Goal: Task Accomplishment & Management: Manage account settings

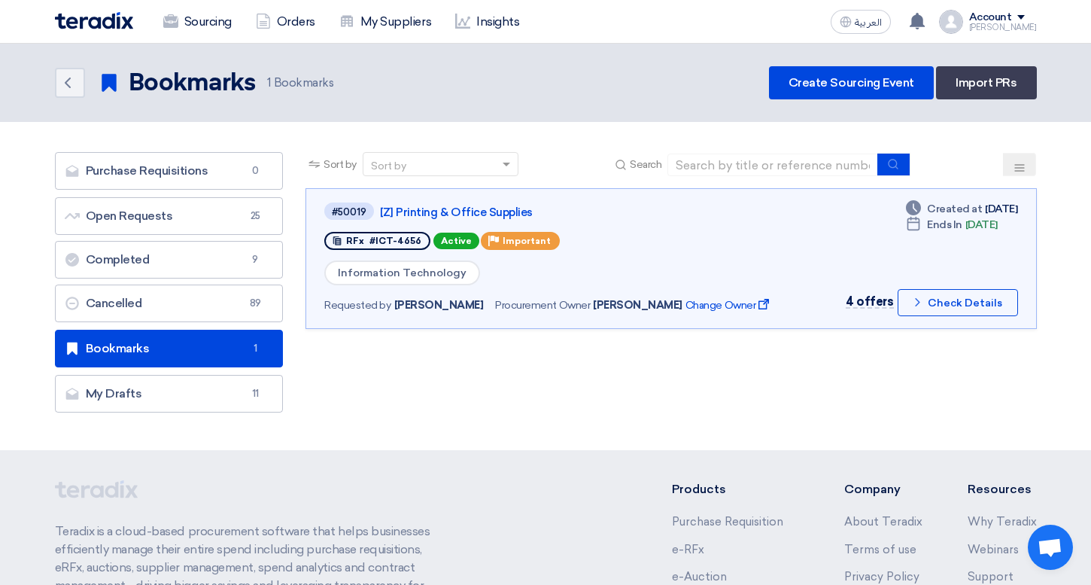
click at [1008, 159] on button at bounding box center [1019, 164] width 33 height 23
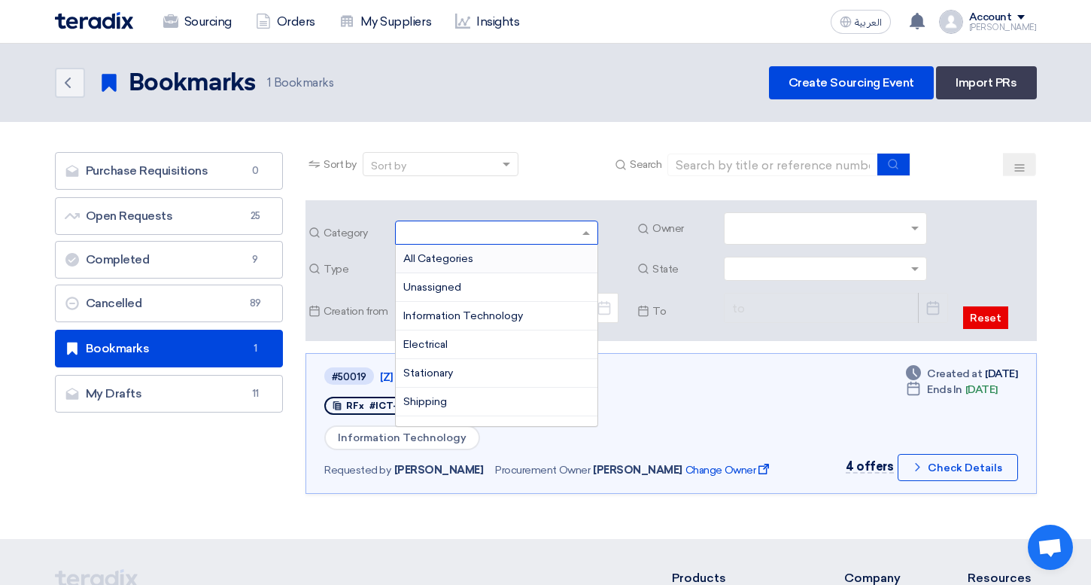
click at [574, 233] on input "text" at bounding box center [489, 234] width 172 height 25
click at [778, 216] on div at bounding box center [819, 229] width 178 height 27
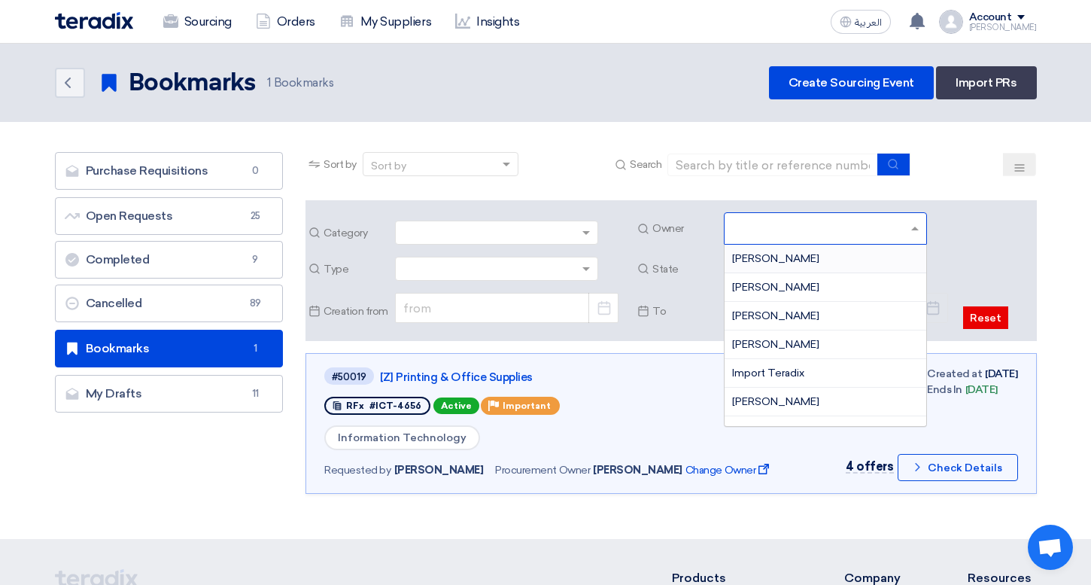
click at [499, 263] on input "text" at bounding box center [489, 270] width 172 height 25
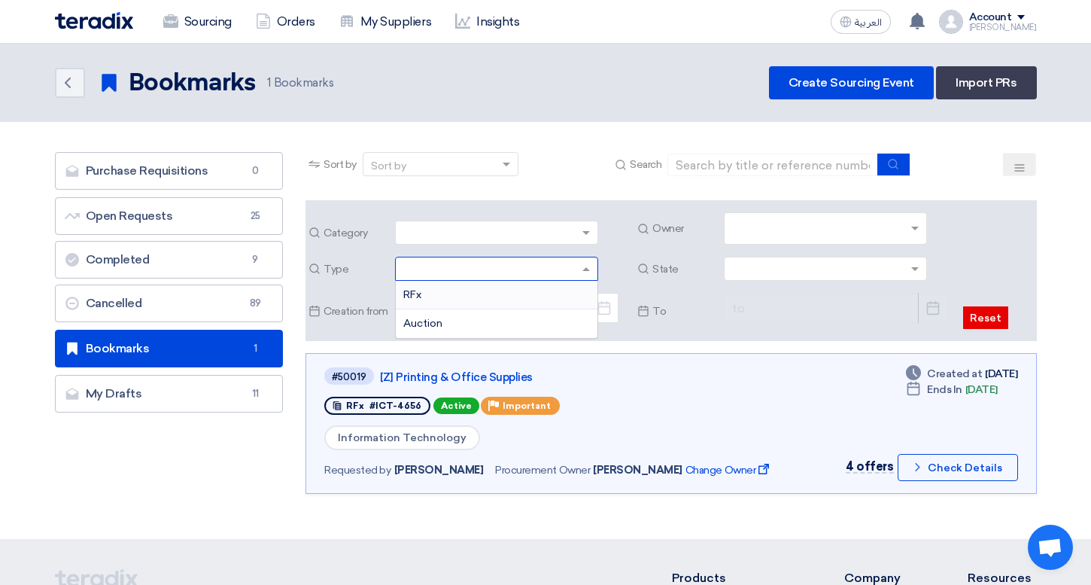
click at [658, 233] on span "Owner" at bounding box center [684, 228] width 65 height 16
click at [580, 266] on span at bounding box center [588, 269] width 19 height 16
click at [649, 253] on div "Category Owner Type RFx Auction State" at bounding box center [670, 270] width 730 height 141
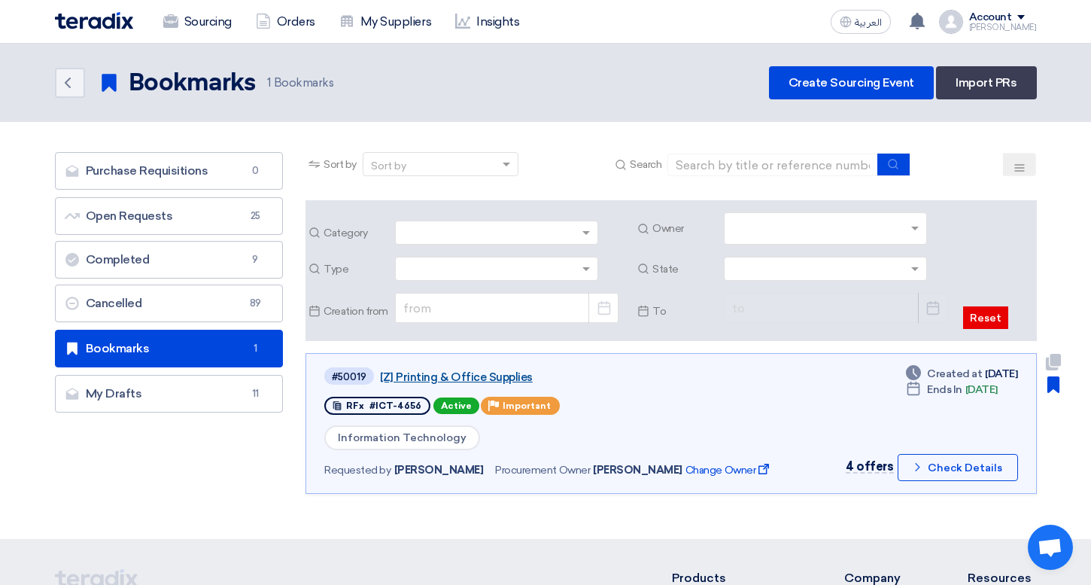
click at [494, 379] on link "[Z] Printing & Office Supplies" at bounding box center [568, 377] width 376 height 14
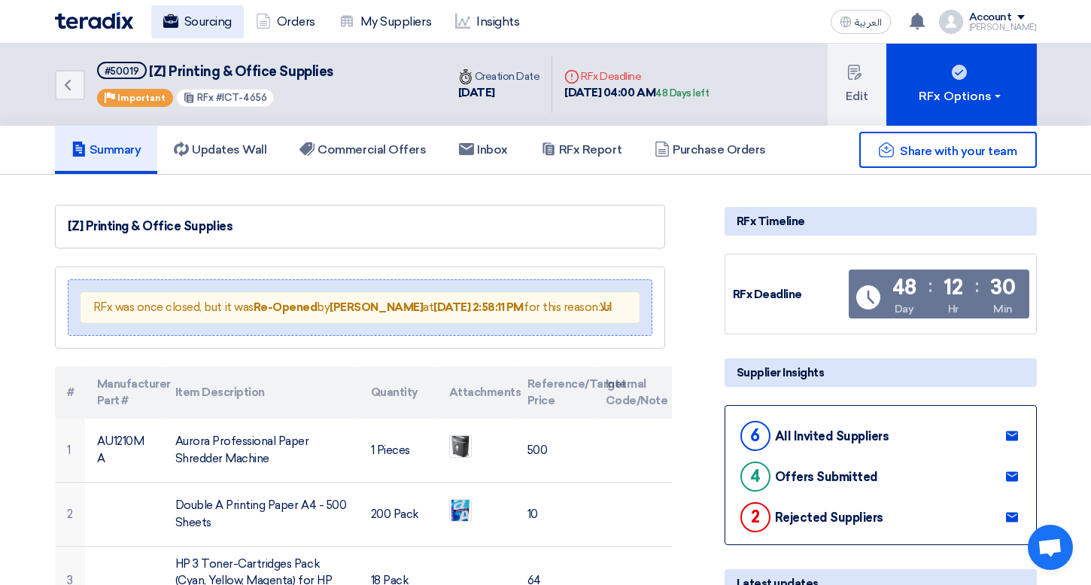
click at [196, 13] on link "Sourcing" at bounding box center [197, 21] width 93 height 33
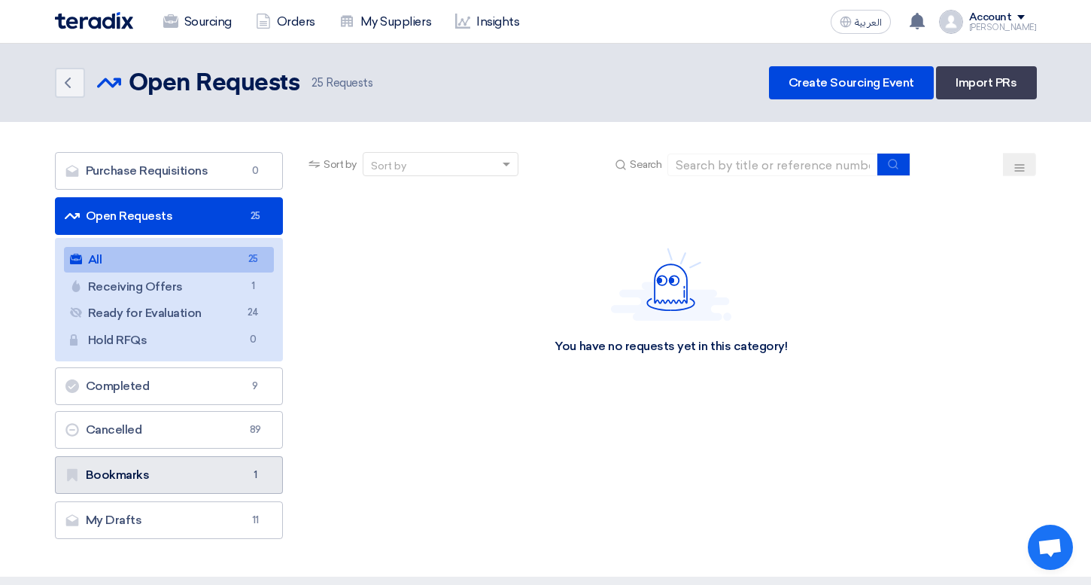
click at [220, 461] on link "Bookmarks Bookmarks 1" at bounding box center [169, 475] width 229 height 38
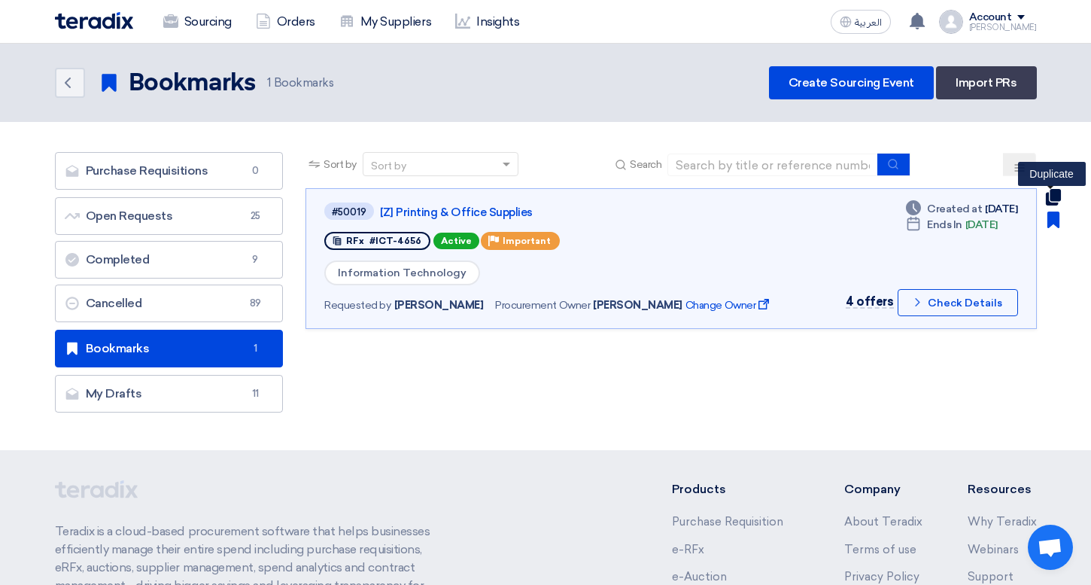
click at [1046, 198] on use at bounding box center [1052, 197] width 15 height 17
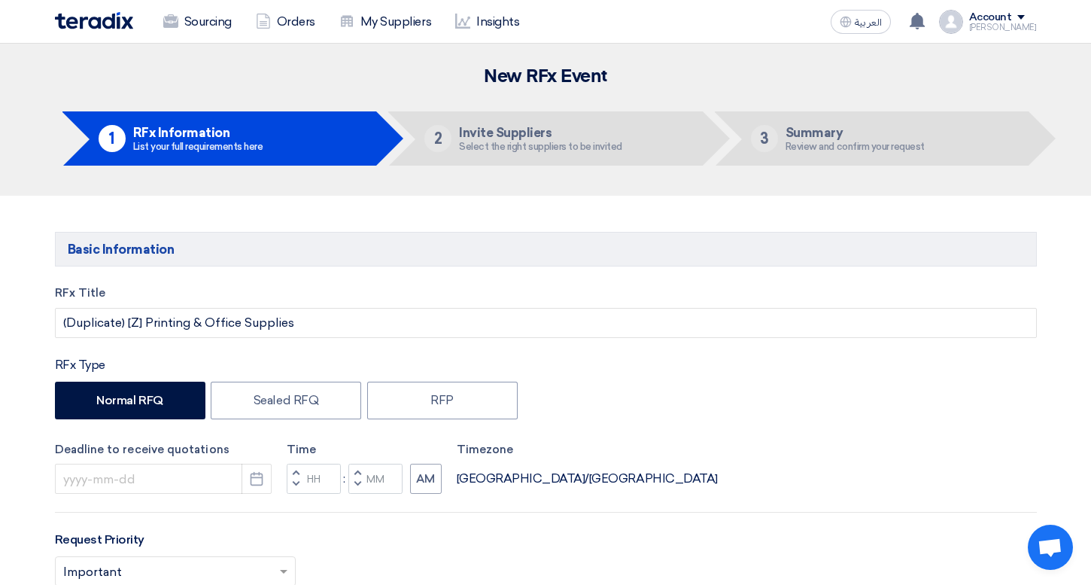
type input "[DATE]"
type input "04"
type input "00"
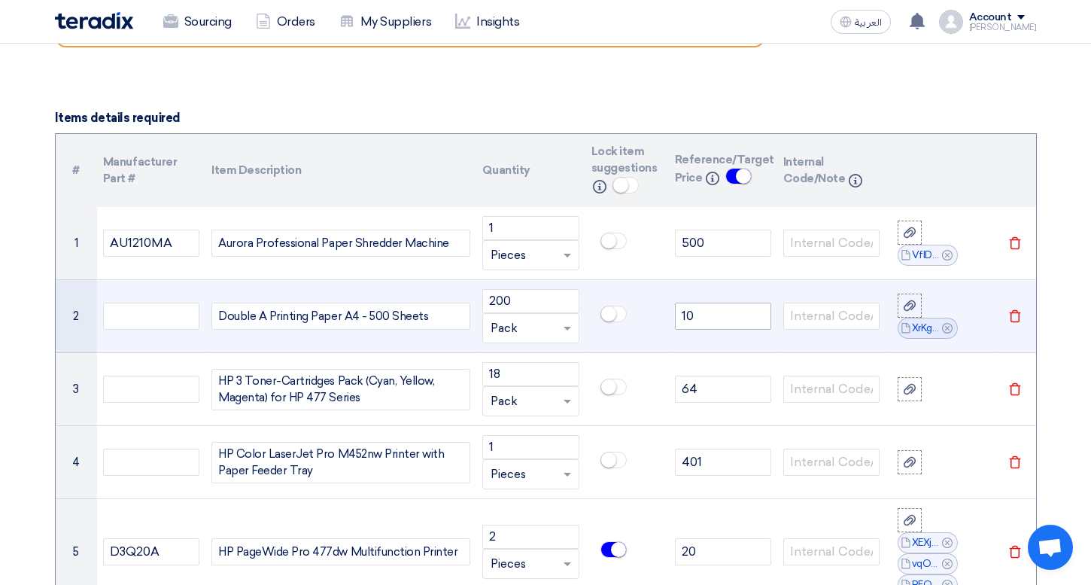
scroll to position [1097, 0]
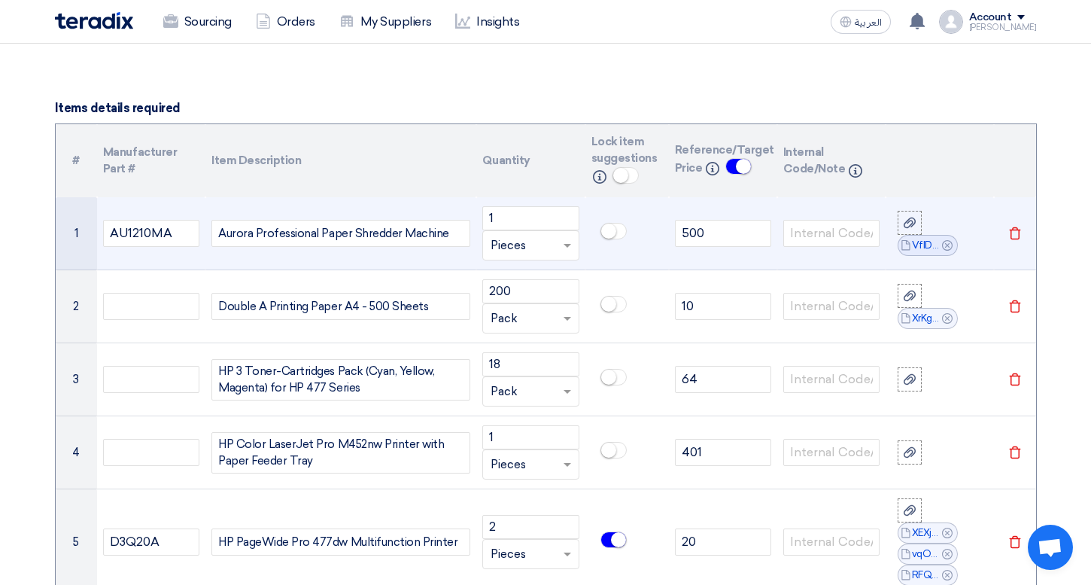
click at [427, 238] on div "Aurora Professional Paper Shredder Machine" at bounding box center [340, 233] width 259 height 27
click at [448, 235] on div "Aurora Professional Paper Shredder Machine" at bounding box center [340, 233] width 259 height 27
drag, startPoint x: 448, startPoint y: 235, endPoint x: 464, endPoint y: 235, distance: 15.8
click at [458, 235] on div "Aurora Professional Paper Shredder Machine" at bounding box center [340, 233] width 259 height 27
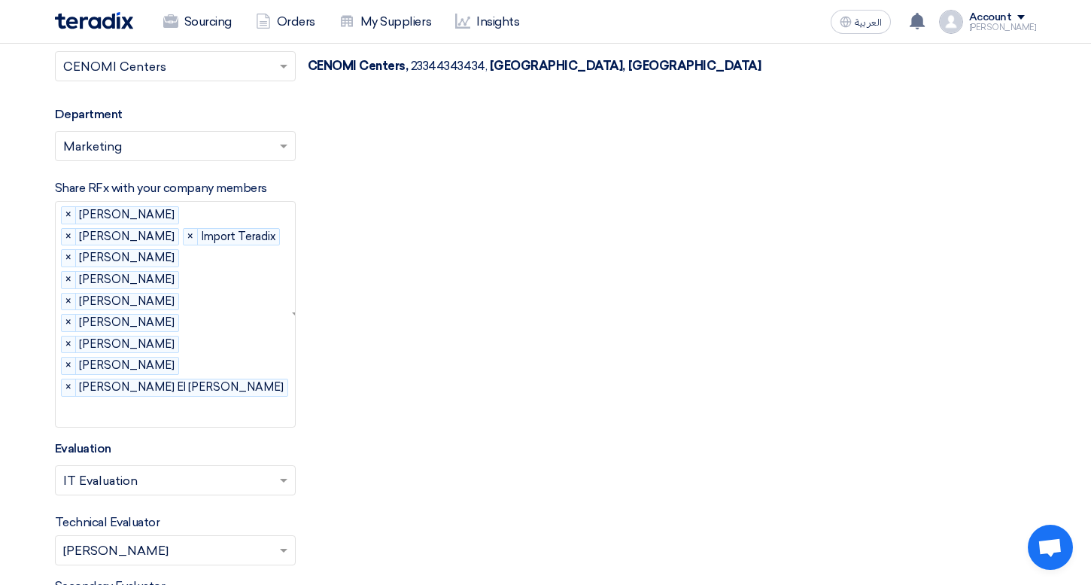
scroll to position [2218, 0]
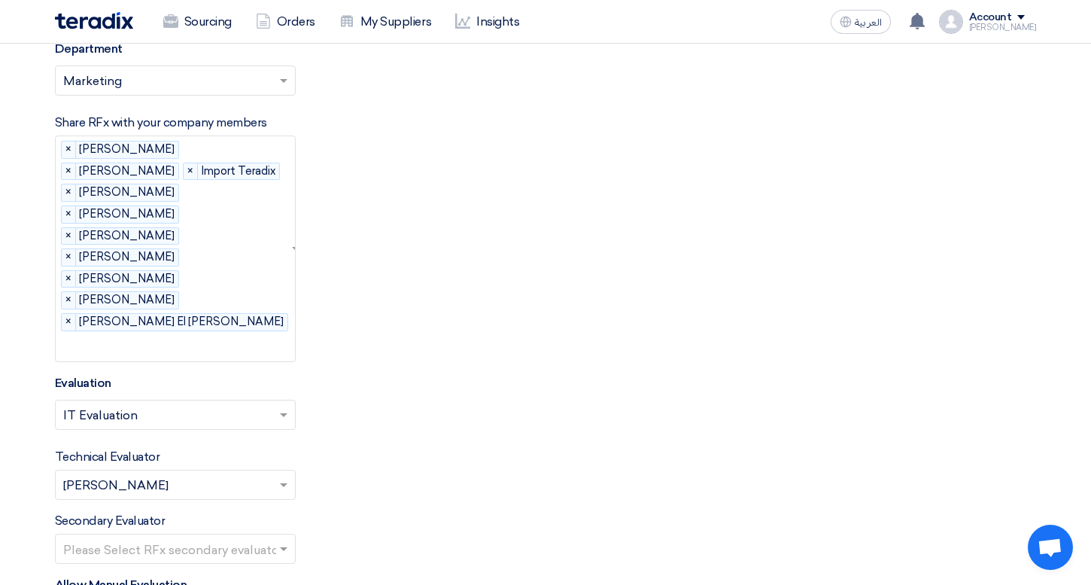
click at [998, 31] on div "[PERSON_NAME]" at bounding box center [1003, 27] width 68 height 8
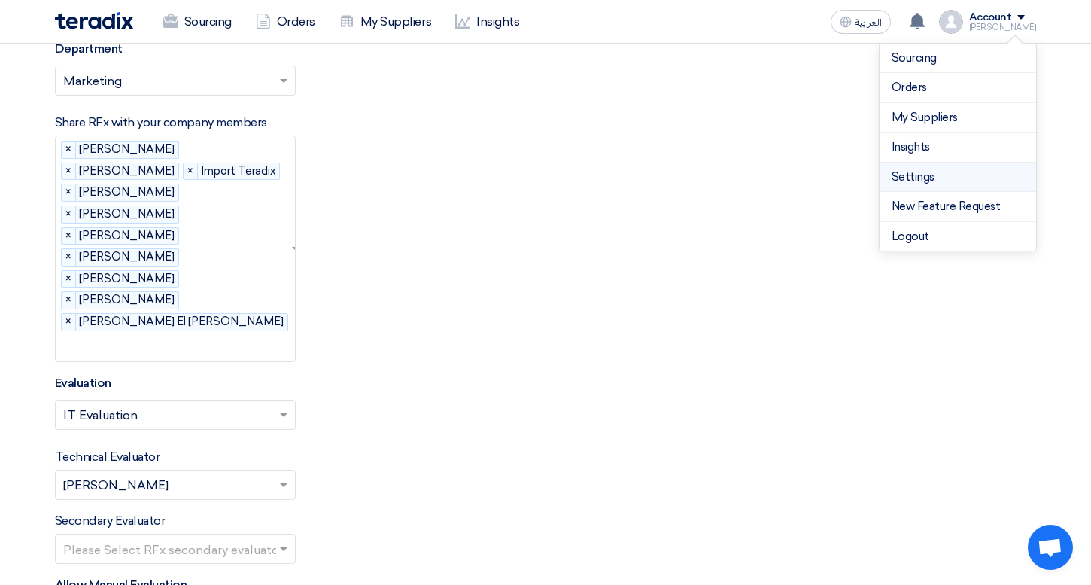
click at [949, 184] on link "Settings" at bounding box center [957, 177] width 132 height 17
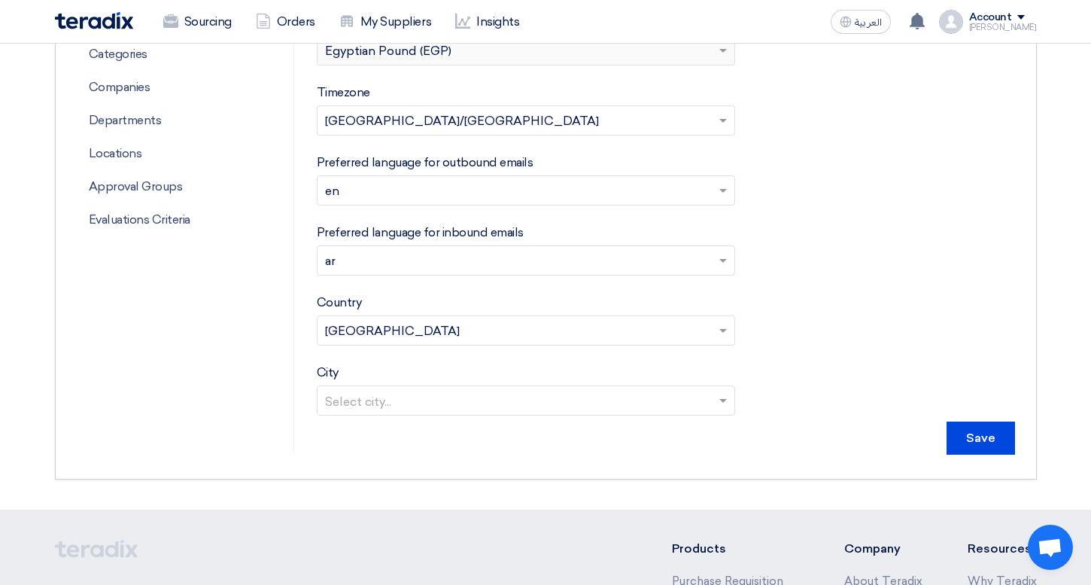
scroll to position [461, 0]
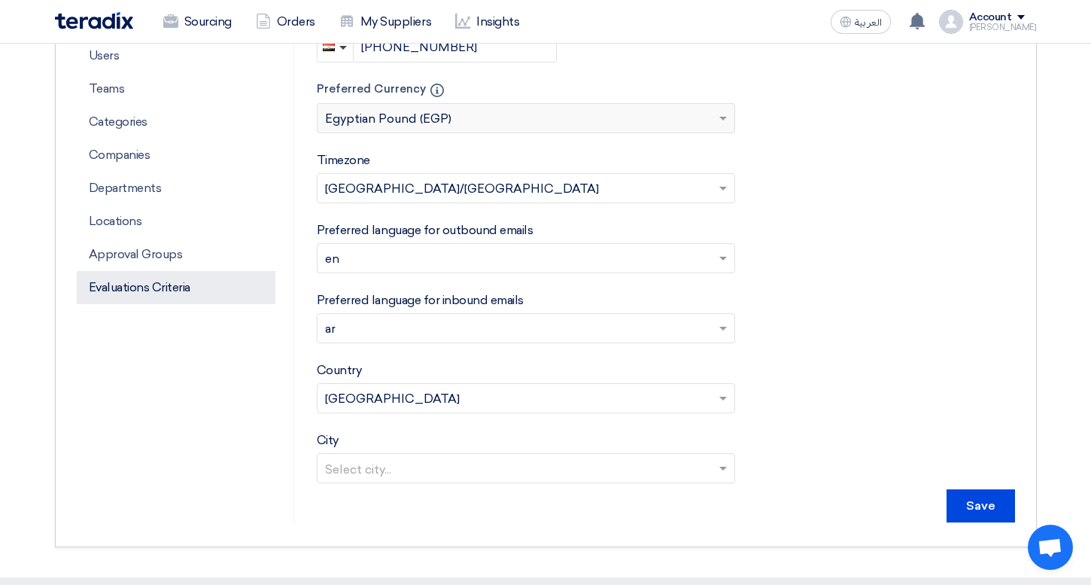
click at [120, 293] on p "Evaluations Criteria" at bounding box center [176, 287] width 199 height 33
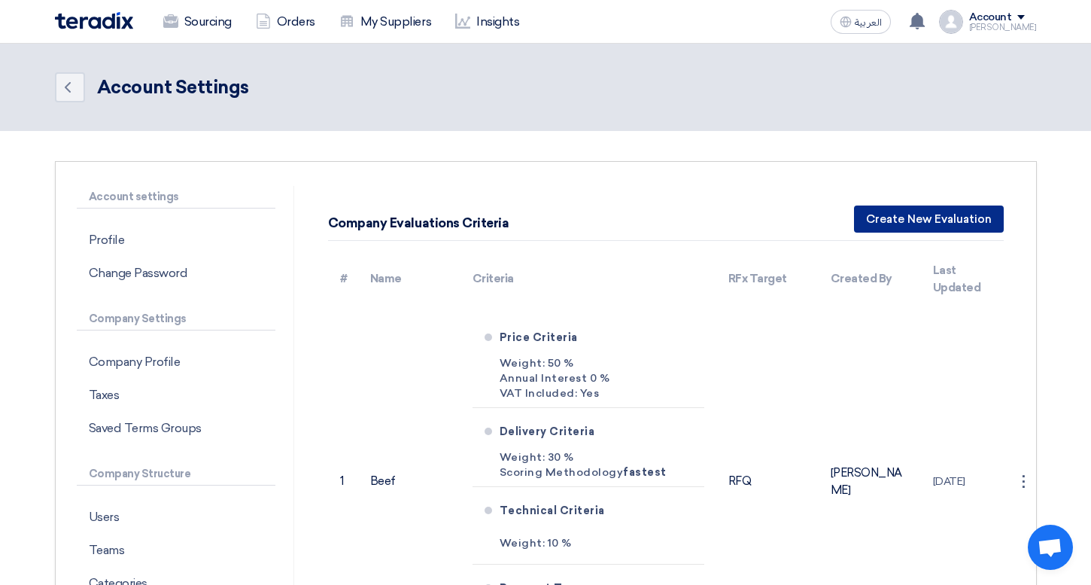
click at [888, 212] on button "Create New Evaluation" at bounding box center [929, 218] width 150 height 27
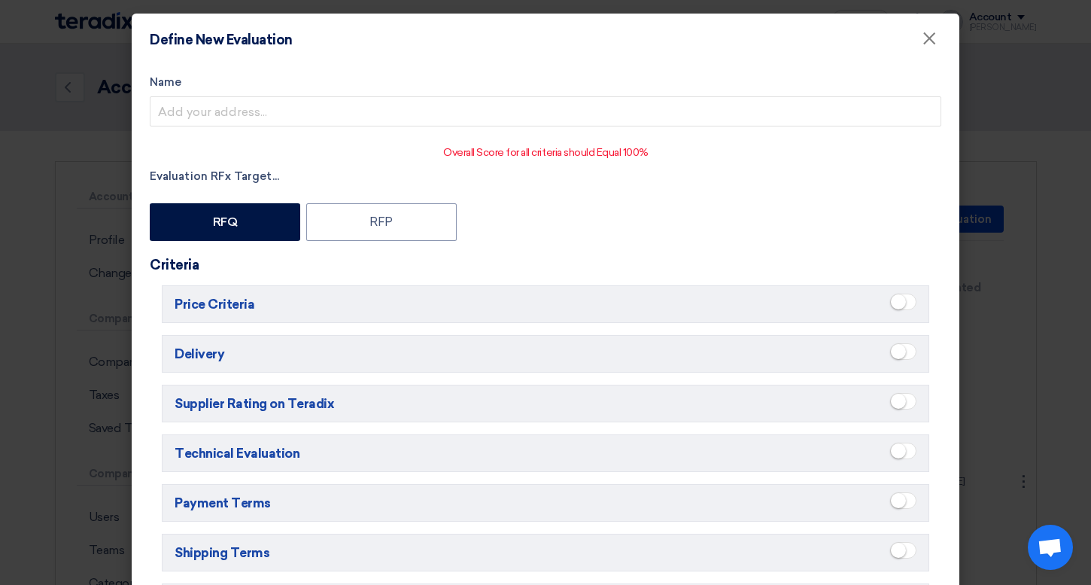
click at [904, 296] on span at bounding box center [903, 301] width 26 height 17
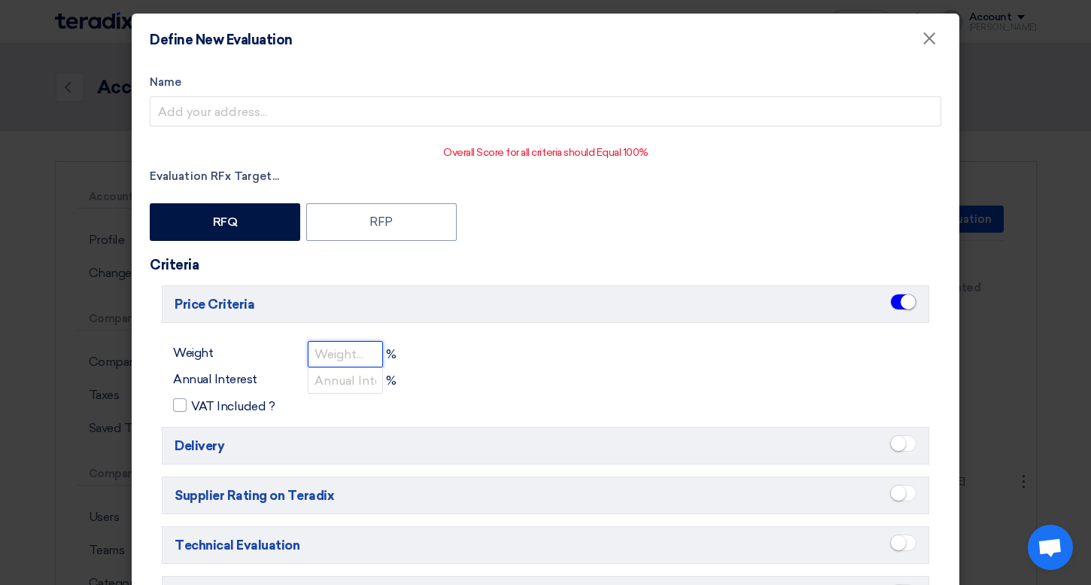
click at [359, 357] on input "number" at bounding box center [345, 354] width 75 height 26
click at [321, 354] on input "number" at bounding box center [345, 354] width 75 height 26
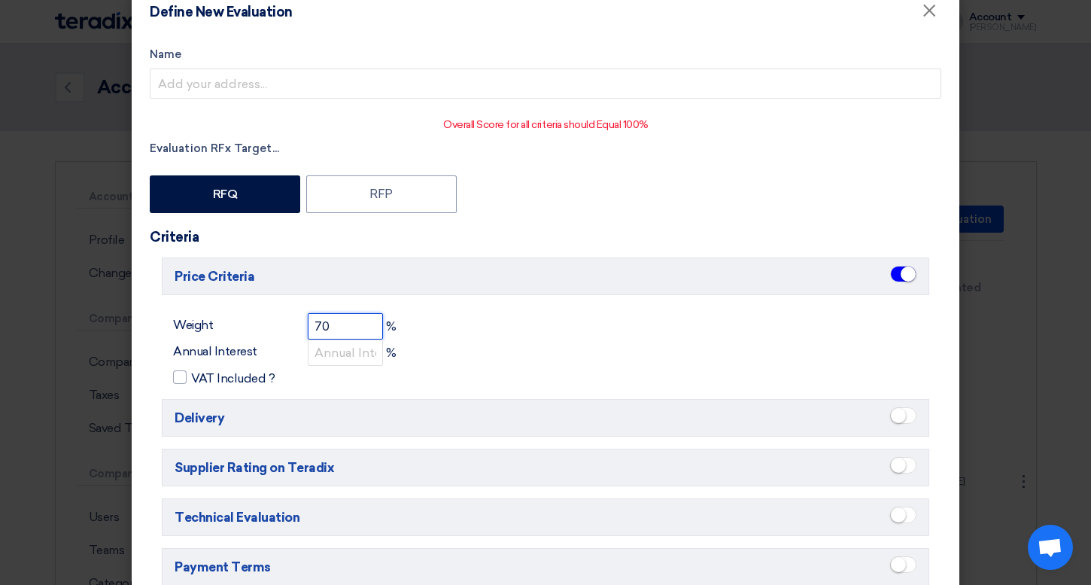
type input "70"
click at [934, 20] on span "×" at bounding box center [929, 14] width 15 height 30
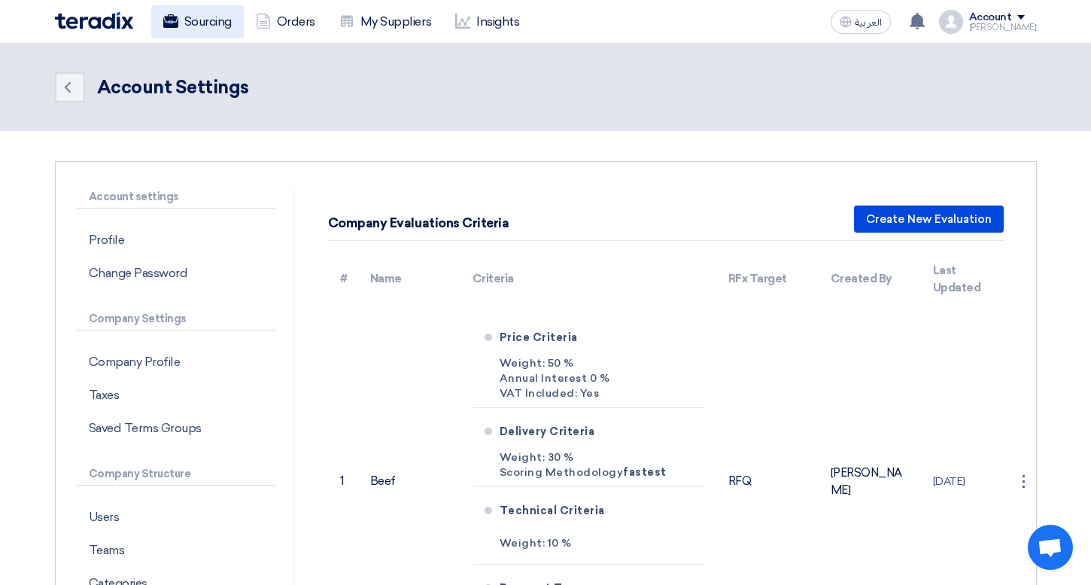
click at [220, 11] on link "Sourcing" at bounding box center [197, 21] width 93 height 33
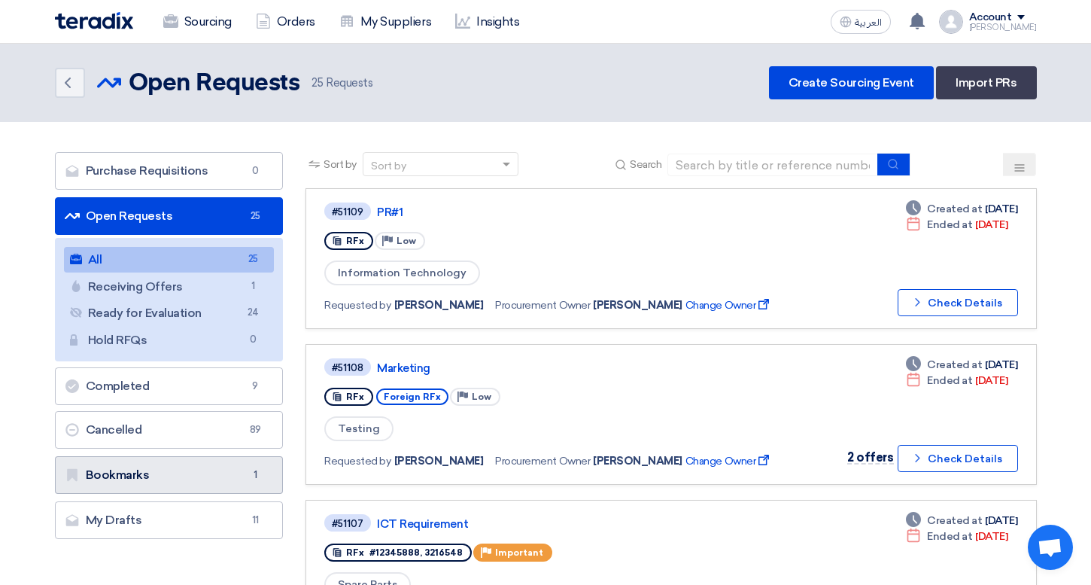
click at [242, 469] on link "Bookmarks Bookmarks 1" at bounding box center [169, 475] width 229 height 38
